Goal: Information Seeking & Learning: Learn about a topic

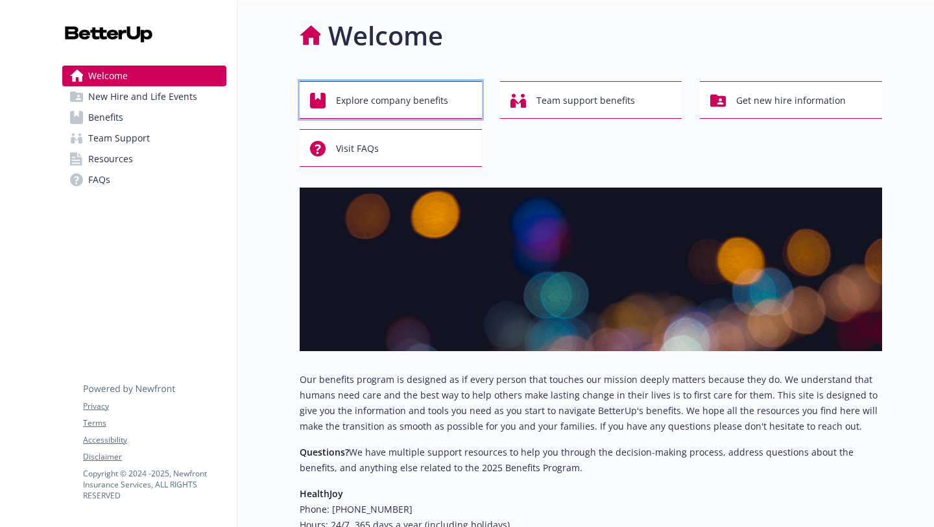
click at [471, 113] on button "Explore company benefits" at bounding box center [391, 100] width 182 height 38
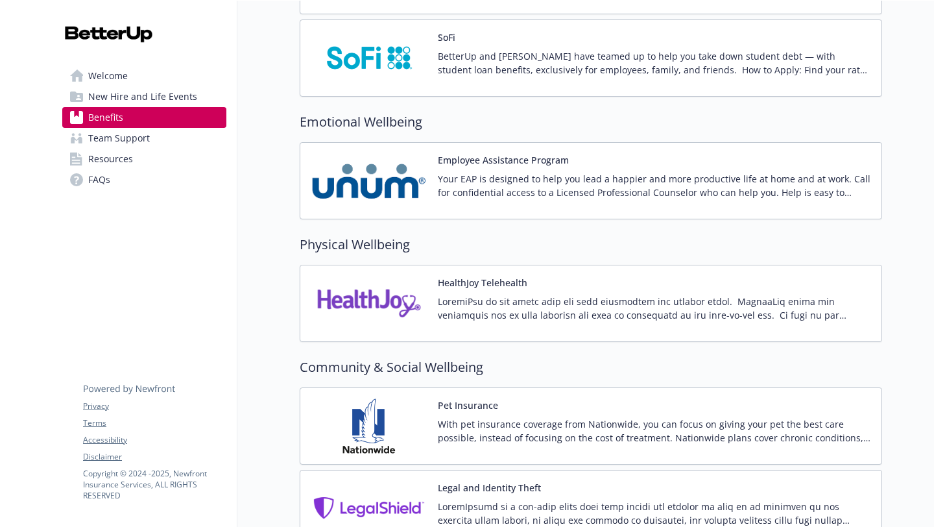
scroll to position [2423, 0]
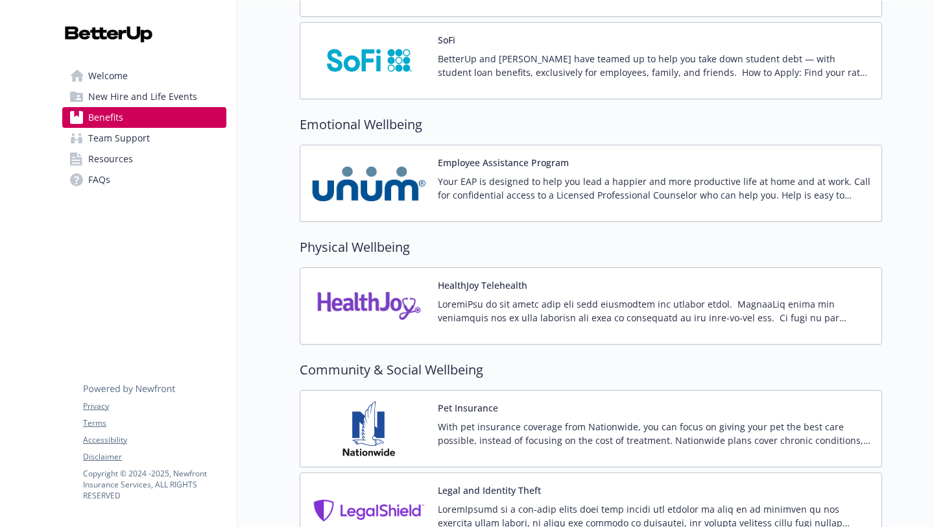
drag, startPoint x: 923, startPoint y: 376, endPoint x: 918, endPoint y: 416, distance: 40.6
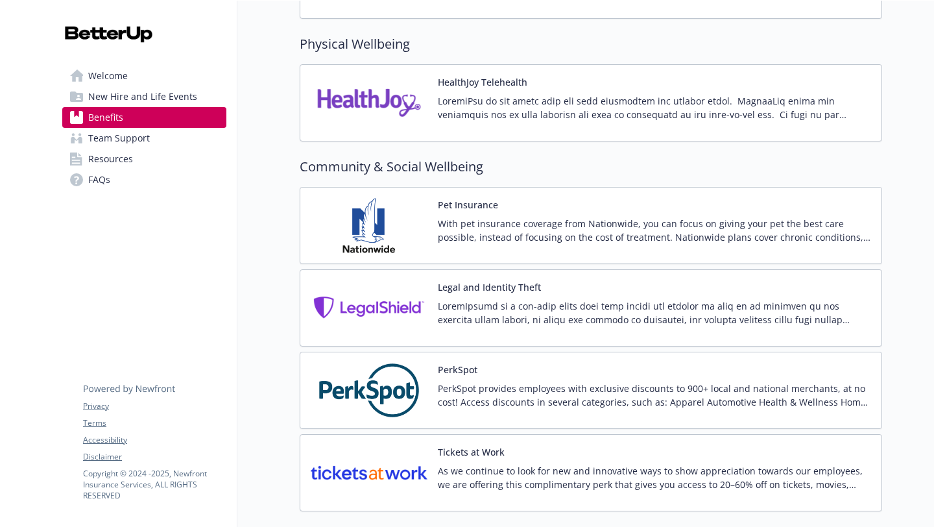
scroll to position [2604, 0]
